Goal: Navigation & Orientation: Go to known website

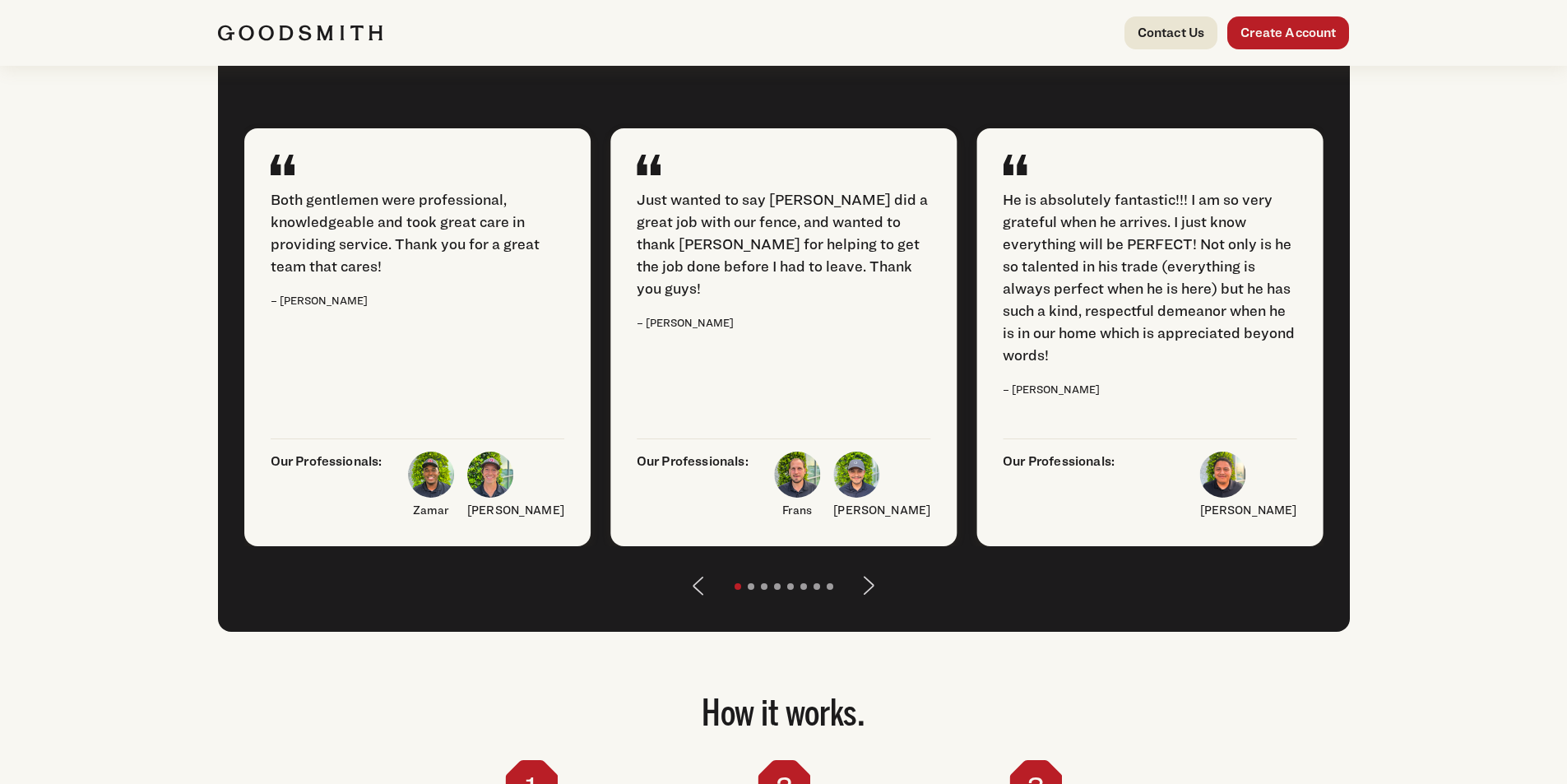
scroll to position [2055, 0]
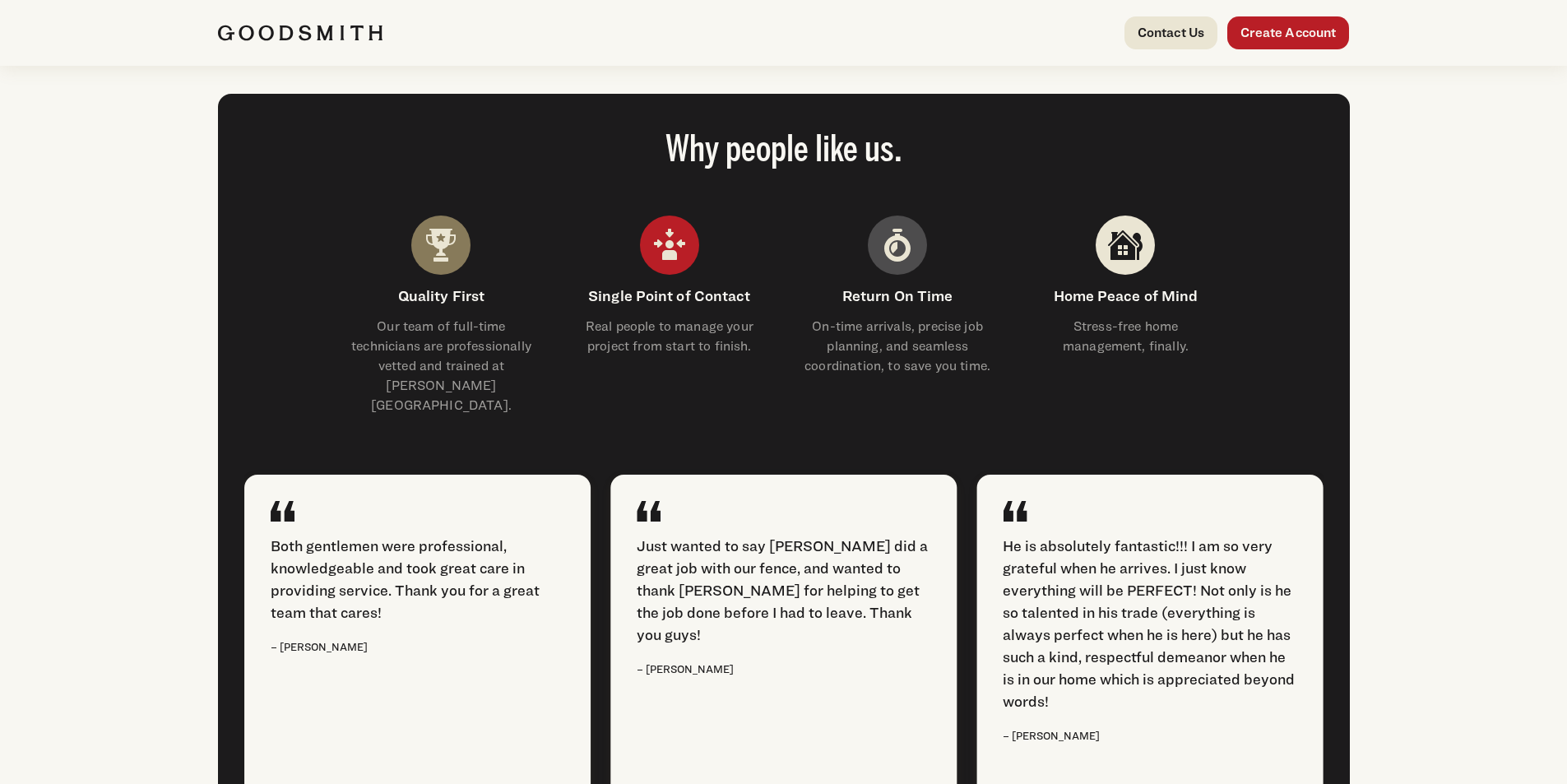
scroll to position [1644, 0]
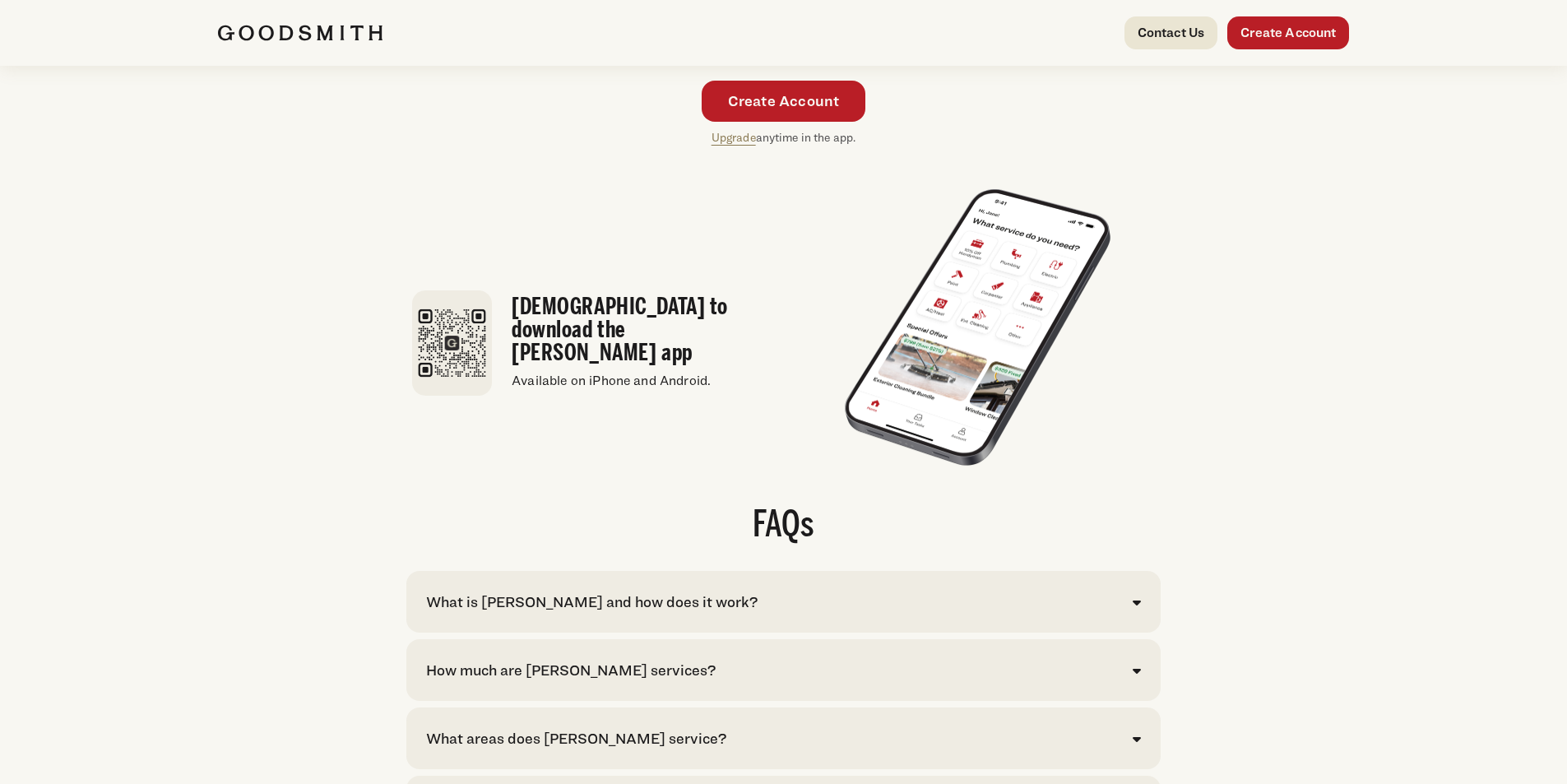
scroll to position [2892, 0]
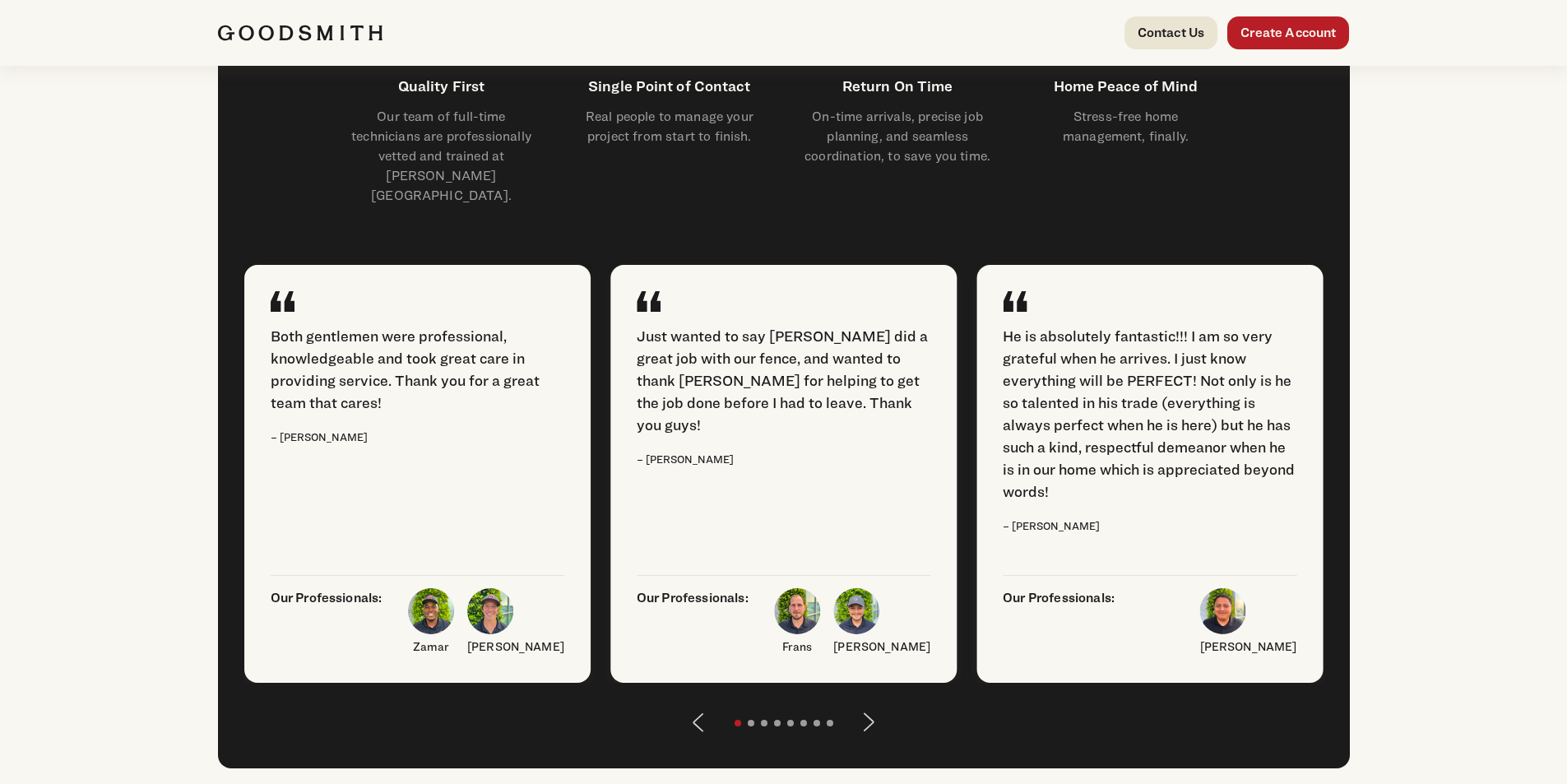
scroll to position [1973, 0]
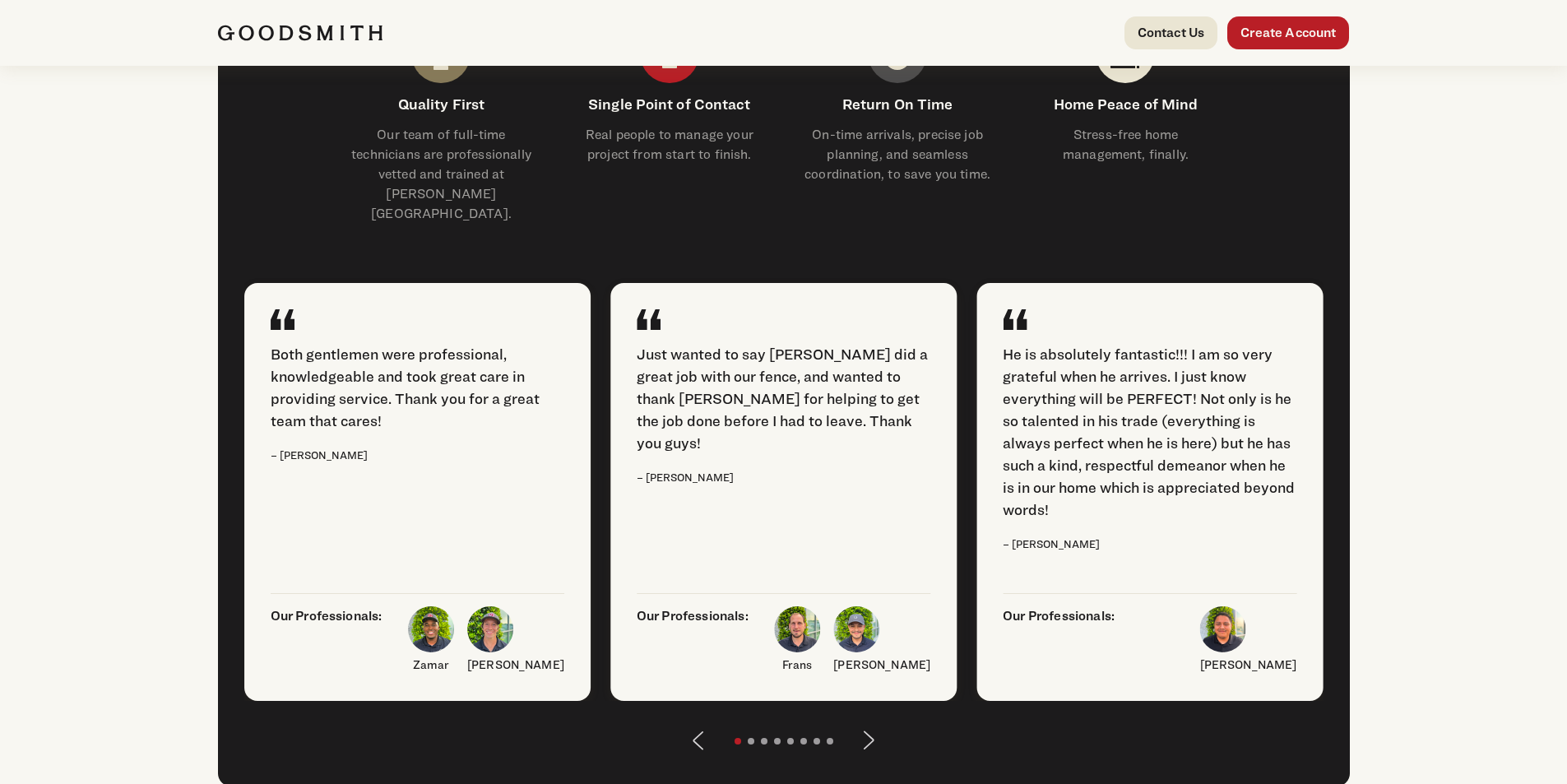
scroll to position [1973, 0]
